Goal: Go to known website: Go to known website

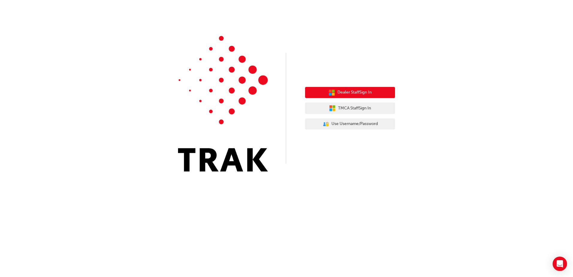
click at [359, 91] on span "Dealer Staff Sign In" at bounding box center [354, 92] width 34 height 7
